Goal: Use online tool/utility: Utilize a website feature to perform a specific function

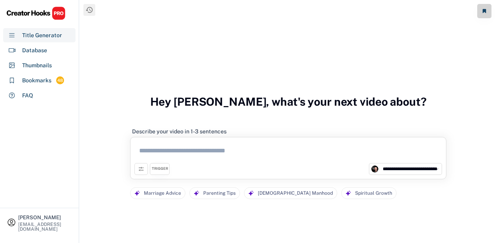
select select "**********"
click at [204, 155] on textarea at bounding box center [288, 152] width 308 height 22
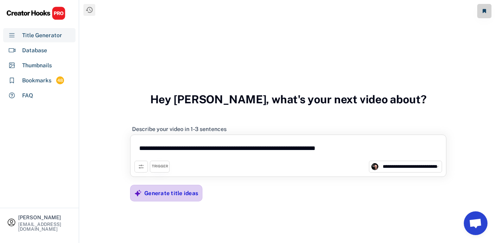
click at [158, 200] on div "Generate title ideas" at bounding box center [171, 193] width 54 height 16
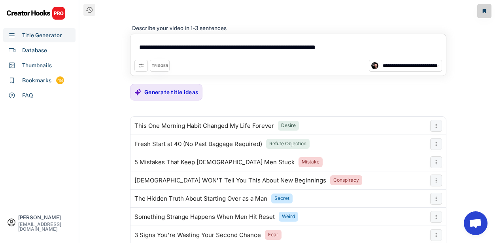
click at [392, 50] on textarea "**********" at bounding box center [288, 49] width 308 height 22
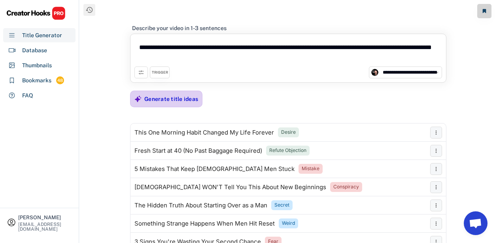
type textarea "**********"
click at [194, 98] on div "Generate title ideas" at bounding box center [171, 98] width 54 height 7
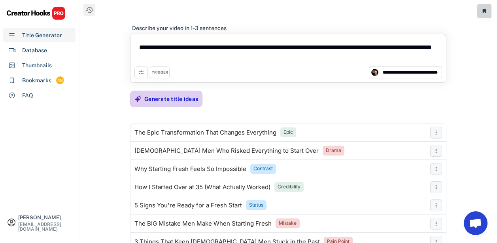
click at [162, 99] on div "Generate title ideas" at bounding box center [171, 98] width 54 height 7
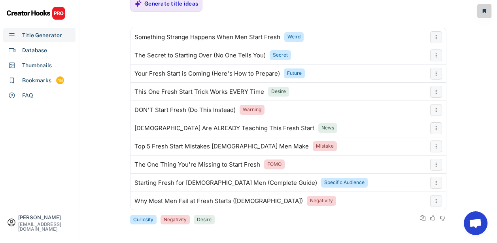
scroll to position [22, 0]
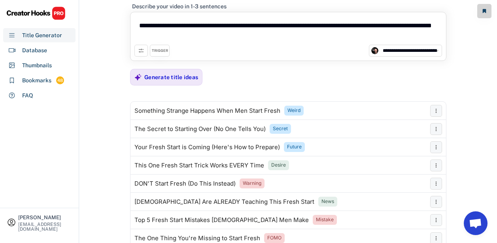
click at [140, 52] on icon at bounding box center [141, 50] width 6 height 6
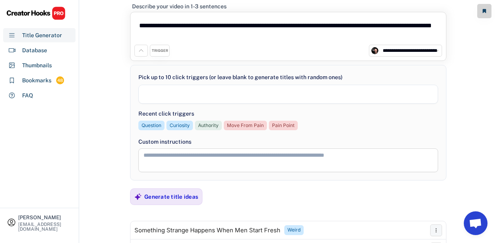
select select
click at [164, 148] on textarea at bounding box center [288, 160] width 300 height 24
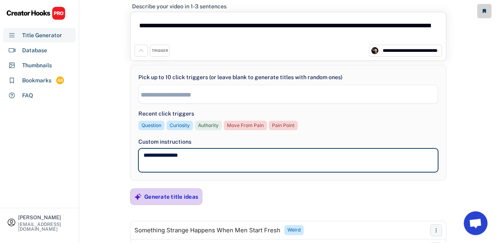
type textarea "**********"
click at [148, 197] on div "Generate title ideas" at bounding box center [171, 196] width 54 height 7
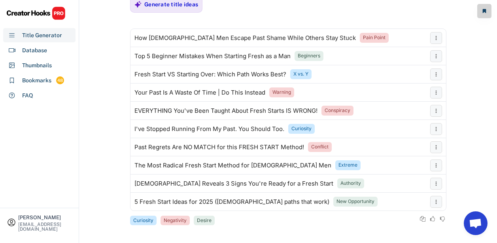
scroll to position [215, 0]
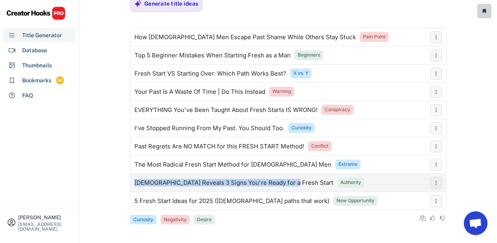
drag, startPoint x: 132, startPoint y: 182, endPoint x: 281, endPoint y: 183, distance: 149.0
click at [260, 188] on div "[DEMOGRAPHIC_DATA] Reveals 3 Signs You're Ready for a Fresh Start Authority" at bounding box center [278, 183] width 296 height 16
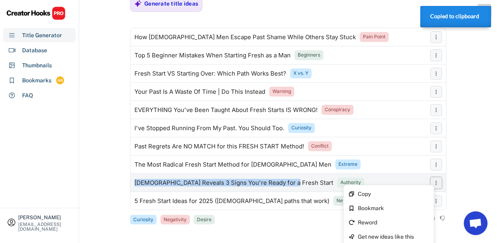
click at [440, 184] on button at bounding box center [436, 183] width 12 height 12
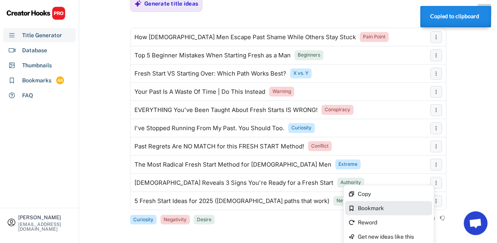
click at [390, 204] on div "Bookmark" at bounding box center [388, 208] width 87 height 14
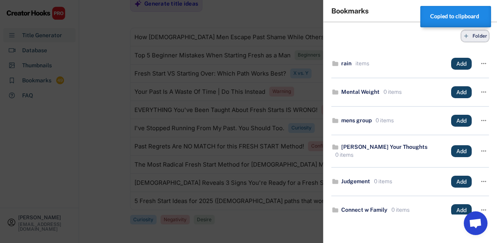
click at [467, 39] on button "Folder" at bounding box center [475, 36] width 28 height 12
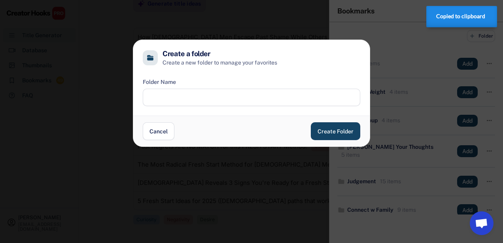
click at [247, 91] on input "input" at bounding box center [251, 97] width 217 height 17
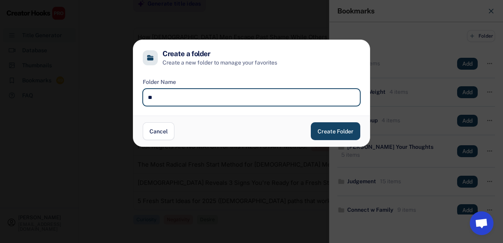
type input "*"
type input "**********"
click at [335, 137] on button "Create Folder" at bounding box center [335, 131] width 49 height 18
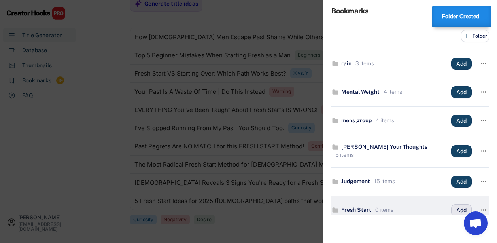
click at [453, 211] on button "Add" at bounding box center [461, 210] width 21 height 12
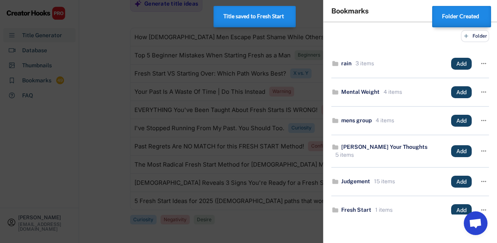
click at [86, 125] on div at bounding box center [248, 121] width 497 height 243
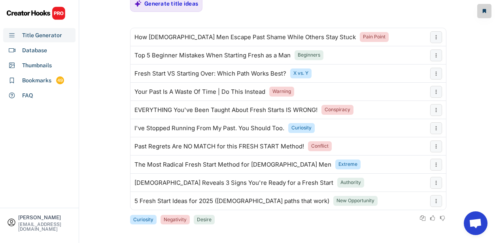
scroll to position [213, 0]
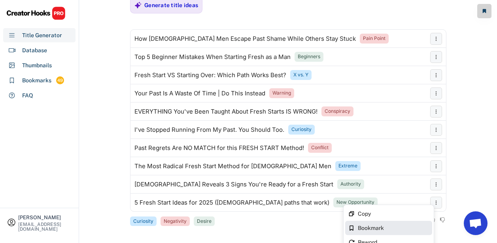
click at [376, 226] on div "Bookmark" at bounding box center [393, 228] width 71 height 6
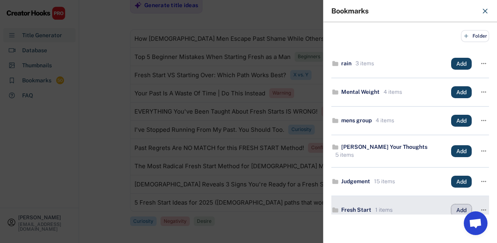
click at [457, 211] on button "Add" at bounding box center [461, 210] width 21 height 12
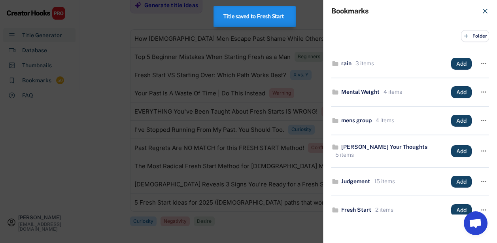
click at [96, 123] on div at bounding box center [248, 121] width 497 height 243
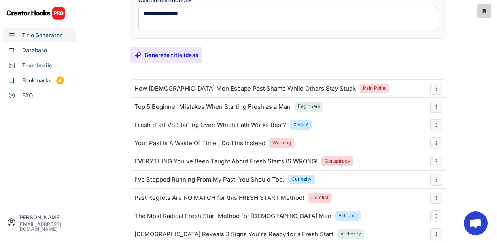
scroll to position [120, 0]
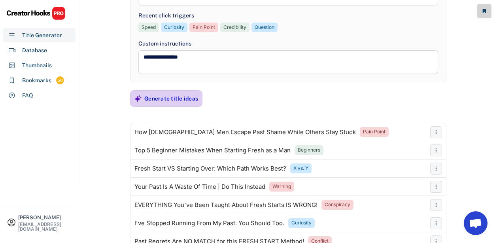
click at [135, 101] on icon at bounding box center [137, 98] width 7 height 7
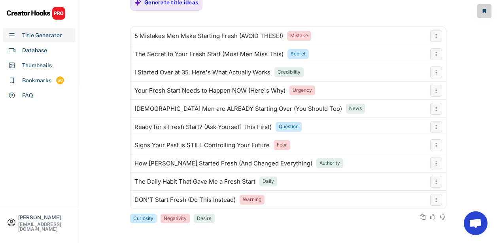
scroll to position [217, 0]
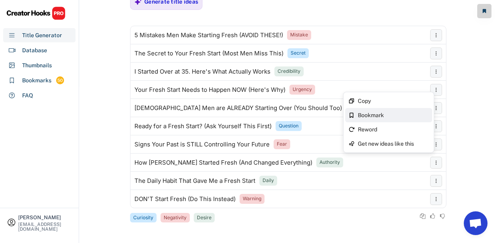
click at [379, 117] on div "Bookmark" at bounding box center [393, 115] width 71 height 6
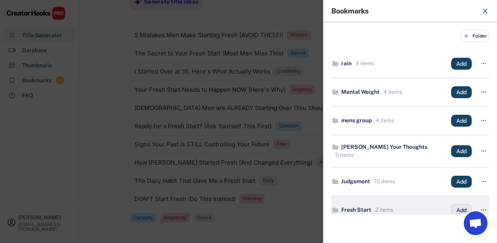
click at [457, 209] on button "Add" at bounding box center [461, 210] width 21 height 12
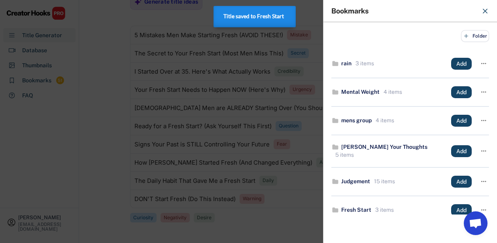
click at [112, 145] on div at bounding box center [248, 121] width 497 height 243
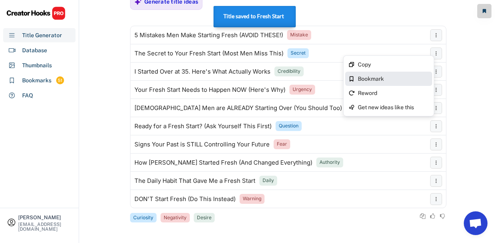
click at [366, 79] on div "Bookmark" at bounding box center [393, 79] width 71 height 6
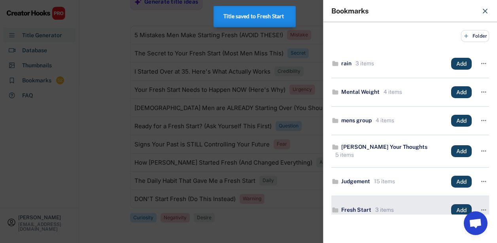
click at [362, 209] on div "Fresh Start" at bounding box center [356, 210] width 30 height 8
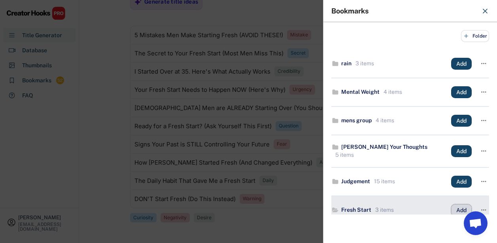
click at [452, 212] on button "Add" at bounding box center [461, 210] width 21 height 12
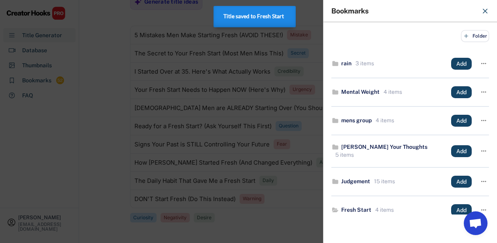
click at [121, 149] on div at bounding box center [248, 121] width 497 height 243
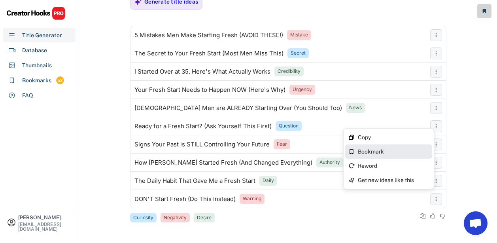
click at [367, 151] on div "Bookmark" at bounding box center [393, 152] width 71 height 6
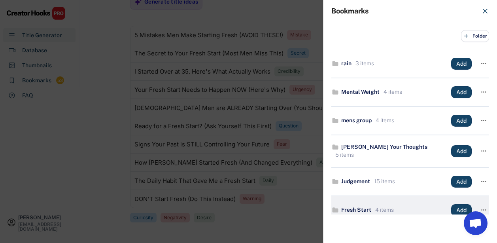
click at [369, 212] on div "Fresh Start" at bounding box center [356, 210] width 30 height 8
click at [462, 209] on button "Add" at bounding box center [461, 210] width 21 height 12
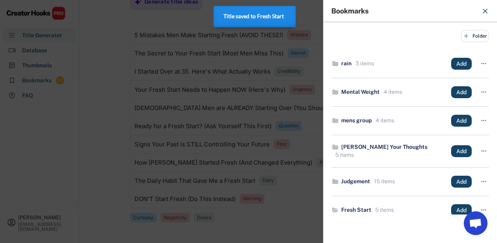
click at [111, 138] on div at bounding box center [248, 121] width 497 height 243
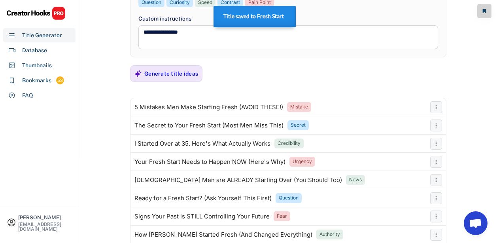
scroll to position [142, 0]
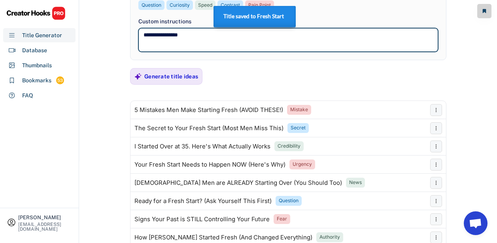
drag, startPoint x: 183, startPoint y: 35, endPoint x: 156, endPoint y: 35, distance: 27.7
click at [156, 35] on textarea "**********" at bounding box center [288, 40] width 300 height 24
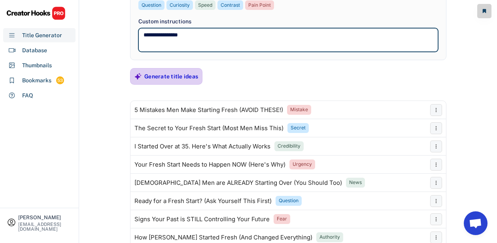
type textarea "**********"
click at [167, 83] on div "Generate title ideas" at bounding box center [171, 76] width 54 height 16
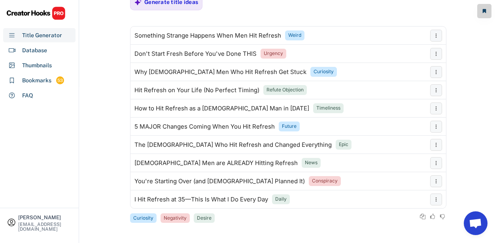
scroll to position [217, 0]
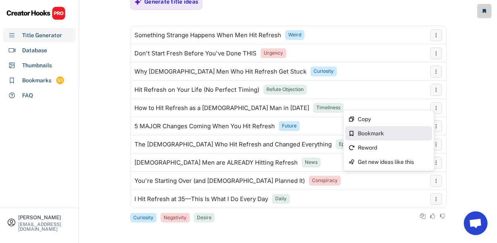
click at [382, 129] on div "Bookmark" at bounding box center [388, 133] width 87 height 14
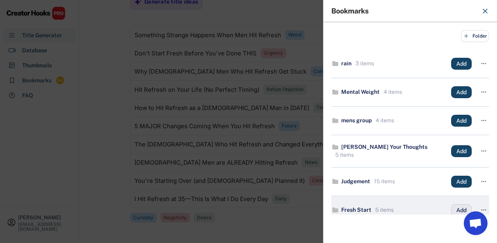
click at [459, 213] on button "Add" at bounding box center [461, 210] width 21 height 12
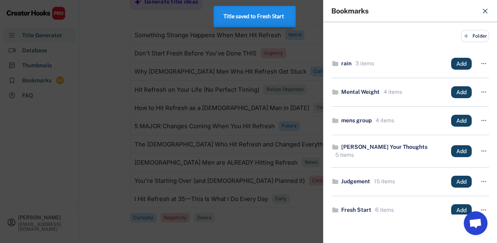
click at [100, 132] on div at bounding box center [248, 121] width 497 height 243
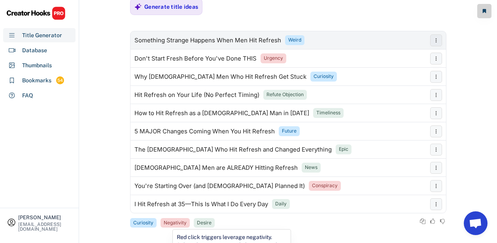
scroll to position [92, 0]
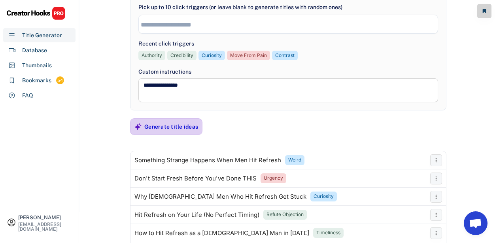
click at [178, 122] on div "Generate title ideas" at bounding box center [171, 127] width 54 height 16
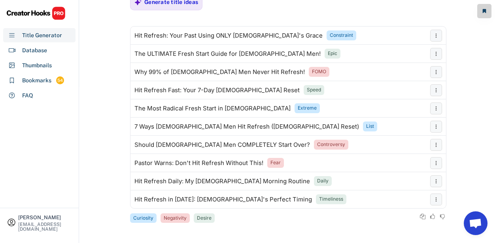
scroll to position [217, 0]
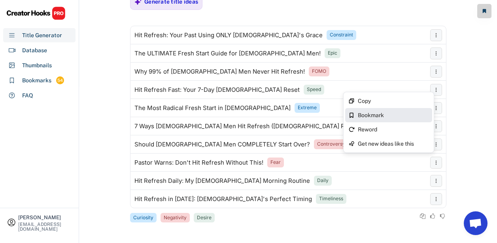
click at [365, 115] on div "Bookmark" at bounding box center [393, 115] width 71 height 6
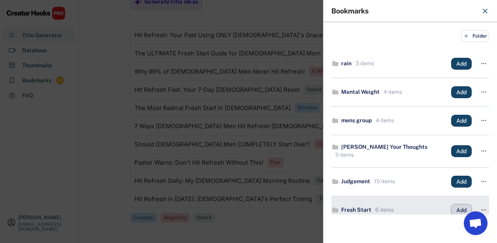
click at [451, 206] on button "Add" at bounding box center [461, 210] width 21 height 12
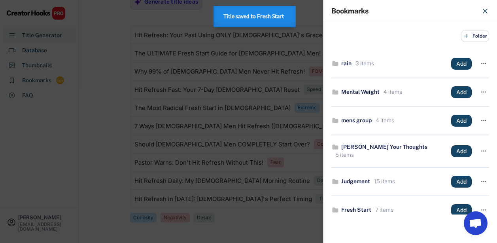
click at [99, 112] on div at bounding box center [248, 121] width 497 height 243
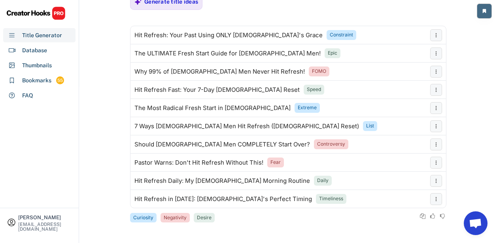
click at [483, 14] on button at bounding box center [484, 11] width 14 height 14
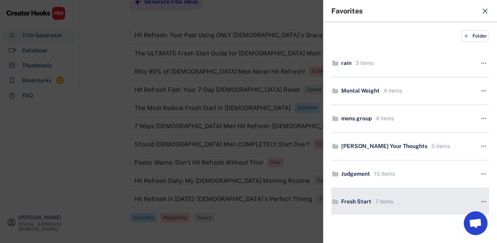
click at [370, 200] on div "Fresh Start" at bounding box center [356, 202] width 30 height 8
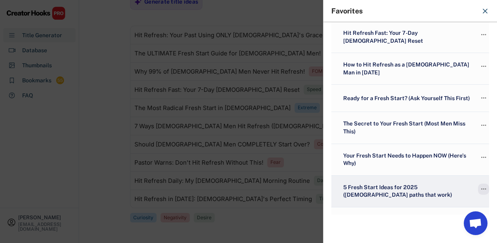
scroll to position [193, 0]
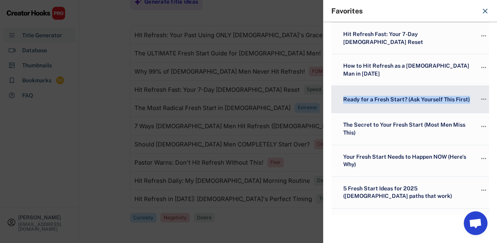
drag, startPoint x: 338, startPoint y: 89, endPoint x: 363, endPoint y: 96, distance: 26.3
click at [363, 96] on div "Ready for a Fresh Start? (Ask Yourself This First) " at bounding box center [410, 99] width 158 height 27
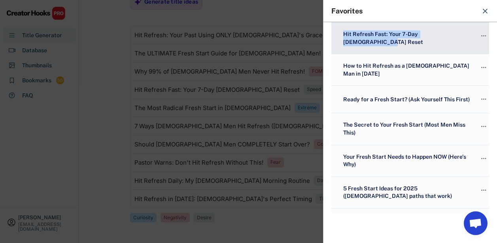
drag, startPoint x: 340, startPoint y: 36, endPoint x: 464, endPoint y: 36, distance: 123.7
click at [464, 36] on div "Hit Refresh Fast: Your 7-Day [DEMOGRAPHIC_DATA] Reset" at bounding box center [405, 37] width 132 height 15
copy div "Hit Refresh Fast: Your 7-Day [DEMOGRAPHIC_DATA] Reset"
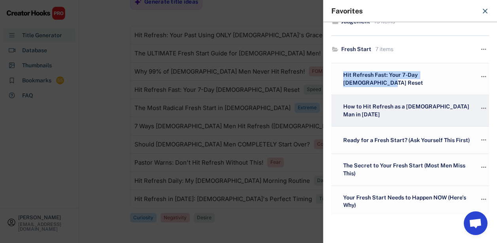
scroll to position [153, 0]
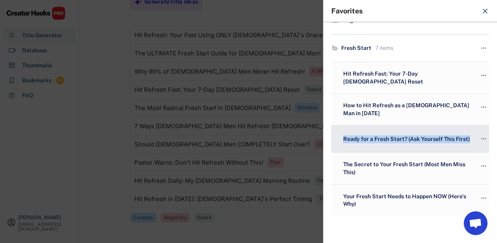
drag, startPoint x: 343, startPoint y: 128, endPoint x: 364, endPoint y: 139, distance: 23.3
click at [364, 139] on div "Ready for a Fresh Start? (Ask Yourself This First)" at bounding box center [406, 139] width 130 height 8
copy div "Ready for a Fresh Start? (Ask Yourself This First)"
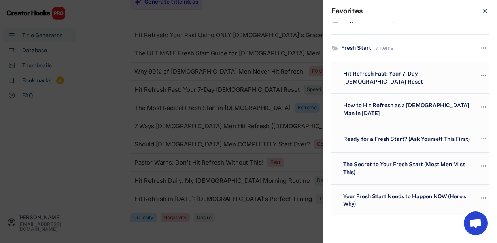
click at [99, 165] on div at bounding box center [248, 121] width 497 height 243
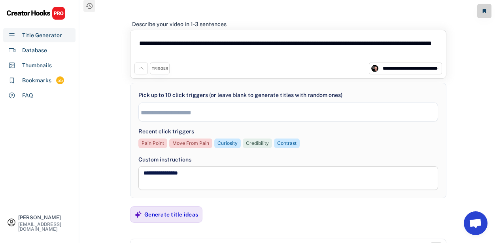
scroll to position [0, 0]
